Goal: Task Accomplishment & Management: Manage account settings

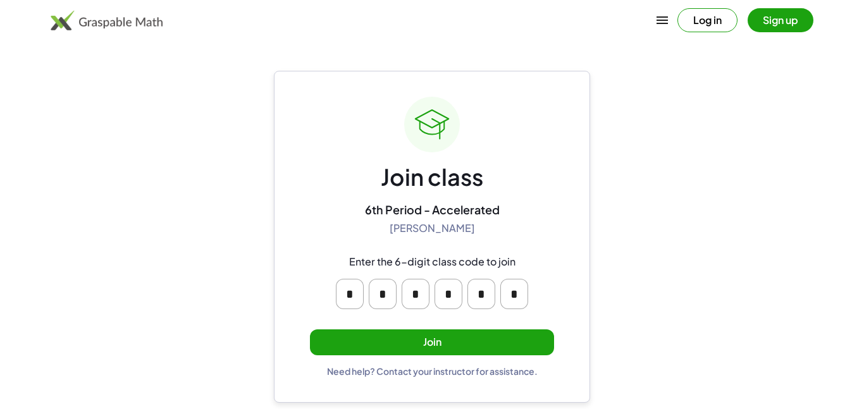
click at [511, 344] on button "Join" at bounding box center [432, 343] width 244 height 26
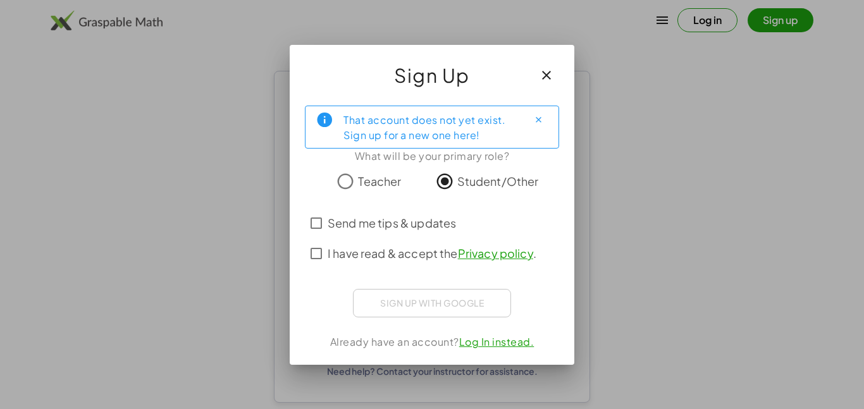
click at [232, 251] on div at bounding box center [432, 204] width 864 height 409
click at [542, 83] on button "button" at bounding box center [547, 75] width 30 height 30
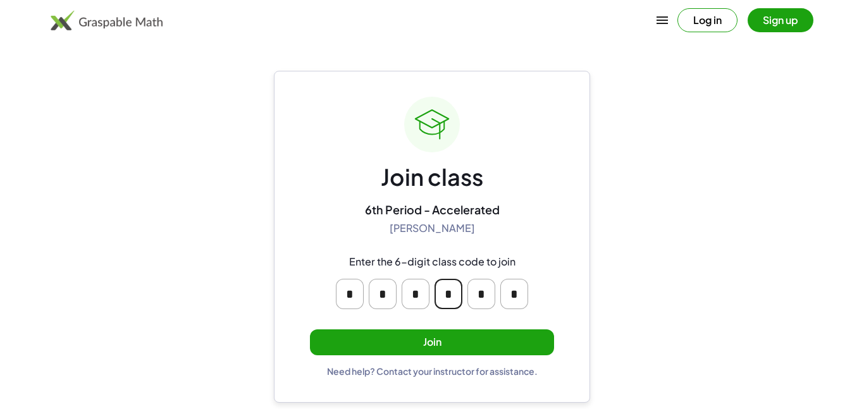
click at [447, 290] on input "*" at bounding box center [449, 294] width 28 height 30
click at [598, 284] on main "Join class 6th Period - Accelerated [PERSON_NAME] Enter the 6-digit class code …" at bounding box center [432, 204] width 864 height 409
click at [522, 346] on button "Join" at bounding box center [432, 343] width 244 height 26
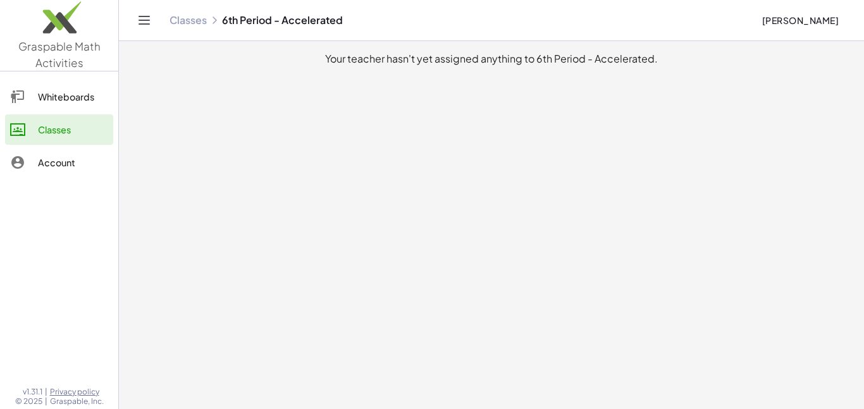
click at [80, 165] on div "Account" at bounding box center [73, 162] width 70 height 15
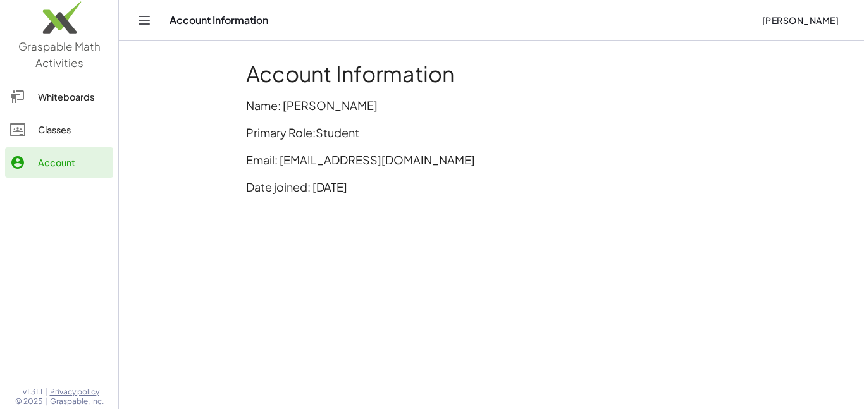
click at [77, 141] on link "Classes" at bounding box center [59, 130] width 108 height 30
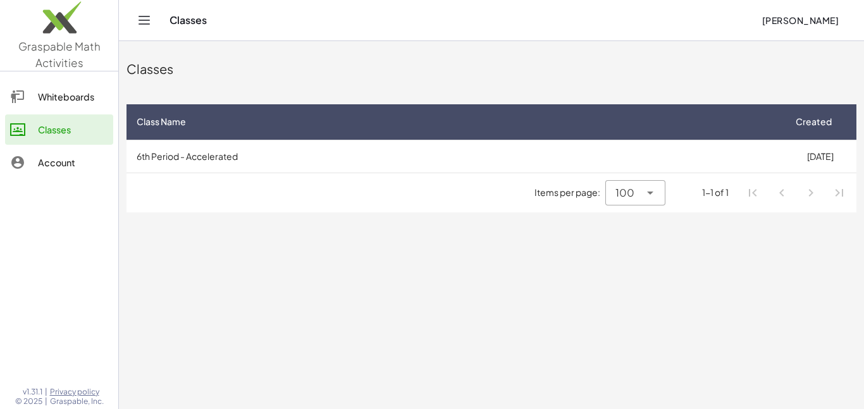
click at [82, 108] on link "Whiteboards" at bounding box center [59, 97] width 108 height 30
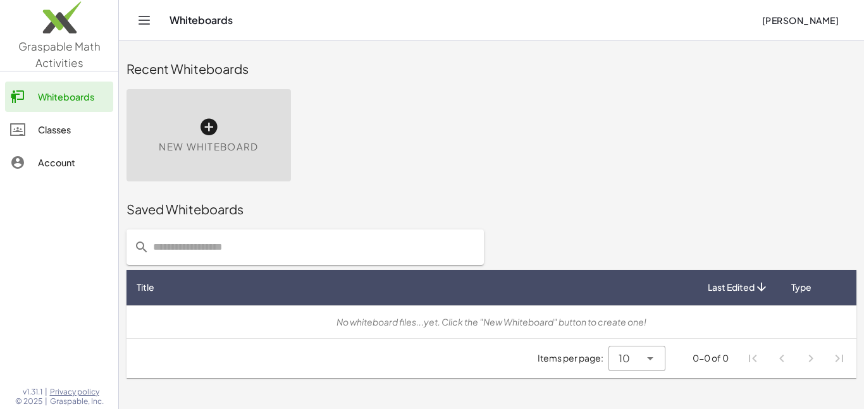
click at [68, 127] on div "Classes" at bounding box center [73, 129] width 70 height 15
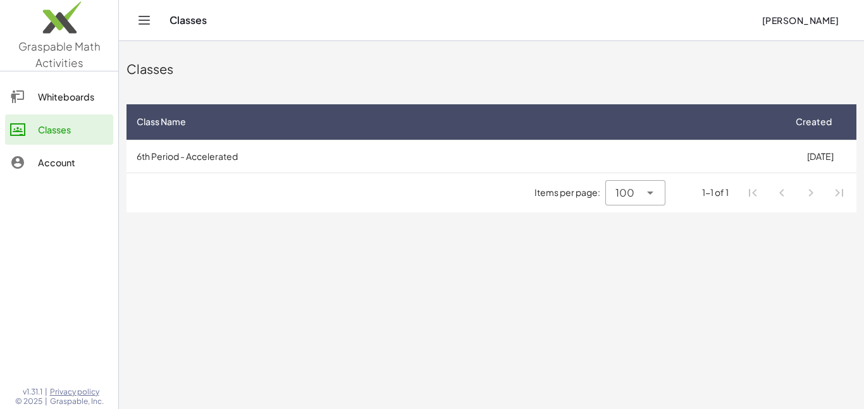
click at [410, 231] on main "Classes Class Name Created 6th Period - Accelerated [DATE] Items per page: 100 …" at bounding box center [491, 204] width 745 height 409
click at [396, 249] on main "Classes Class Name Created 6th Period - Accelerated [DATE] Items per page: 100 …" at bounding box center [491, 204] width 745 height 409
